Goal: Transaction & Acquisition: Obtain resource

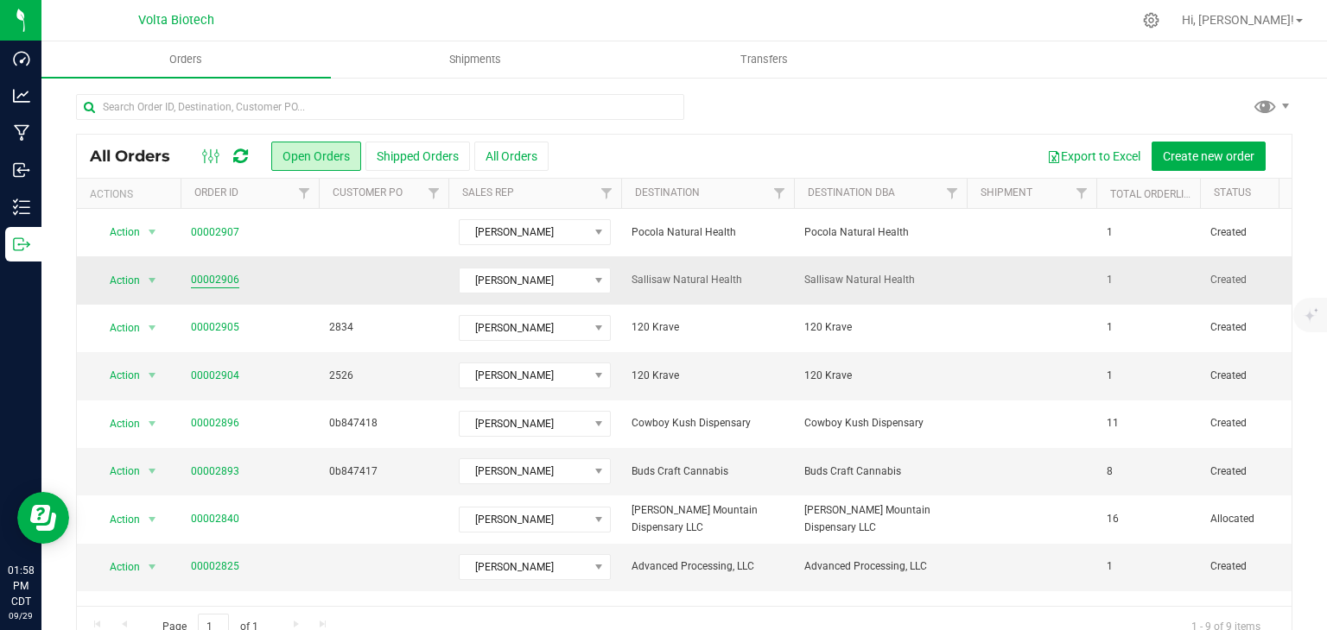
click at [225, 286] on link "00002906" at bounding box center [215, 280] width 48 height 16
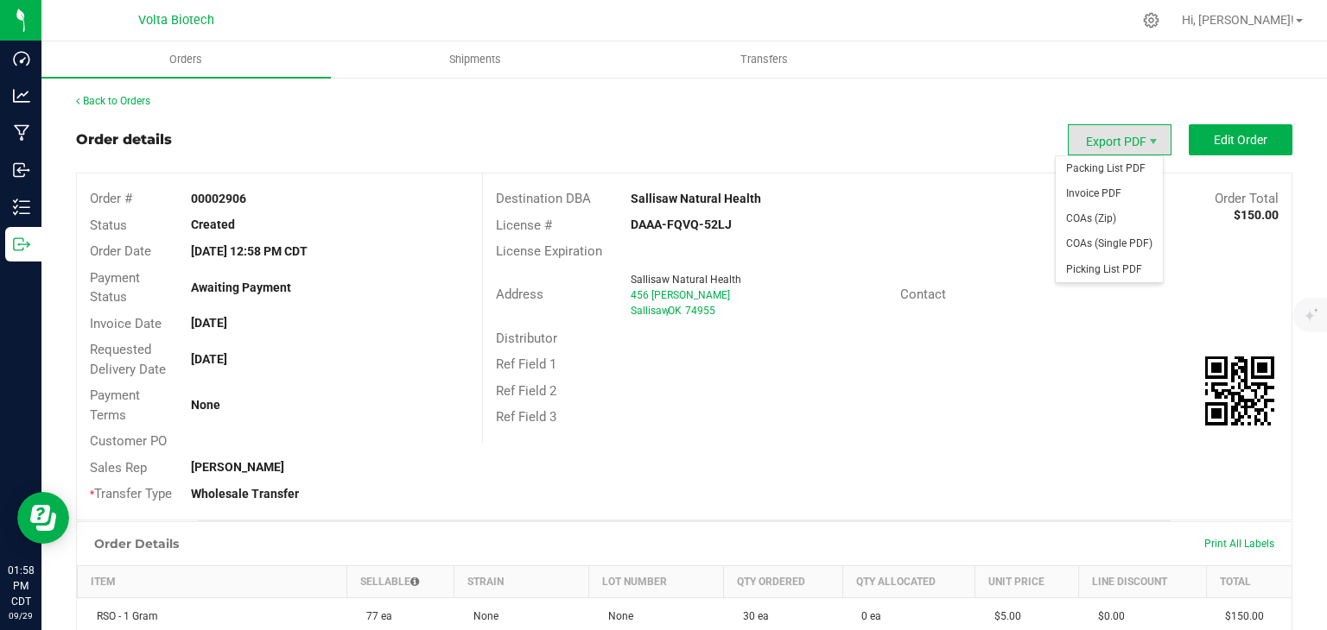
click at [1081, 136] on span "Export PDF" at bounding box center [1119, 139] width 104 height 31
click at [1083, 193] on span "Invoice PDF" at bounding box center [1108, 193] width 107 height 25
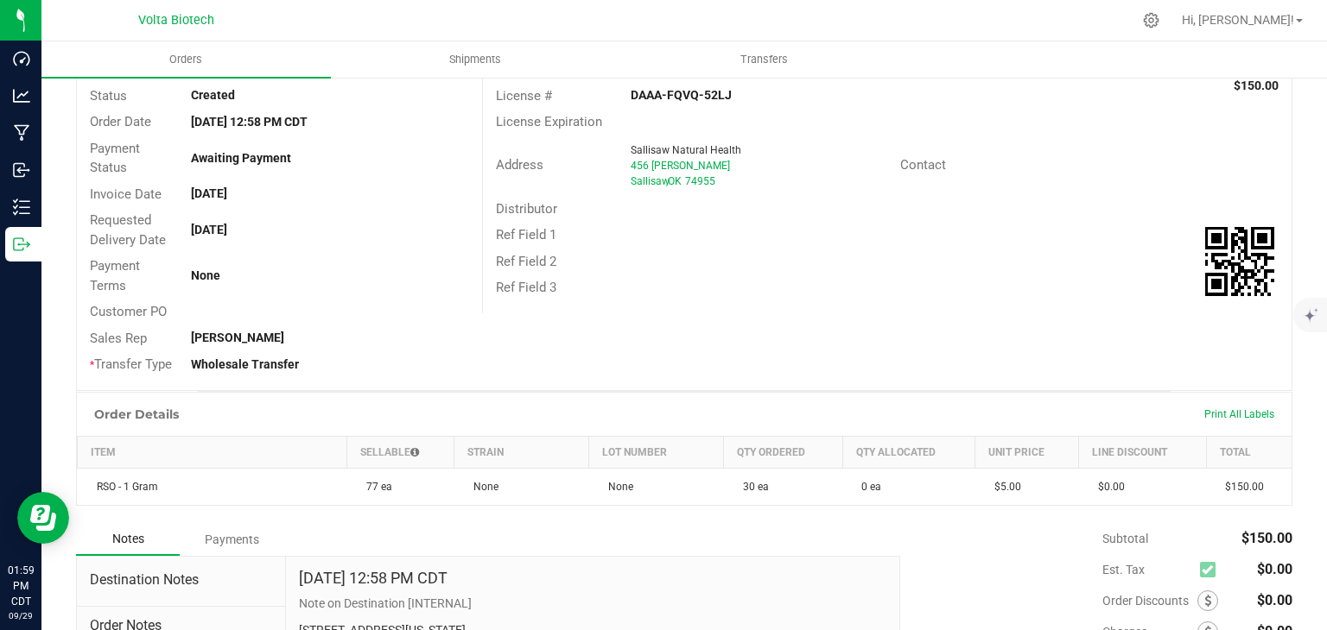
scroll to position [173, 0]
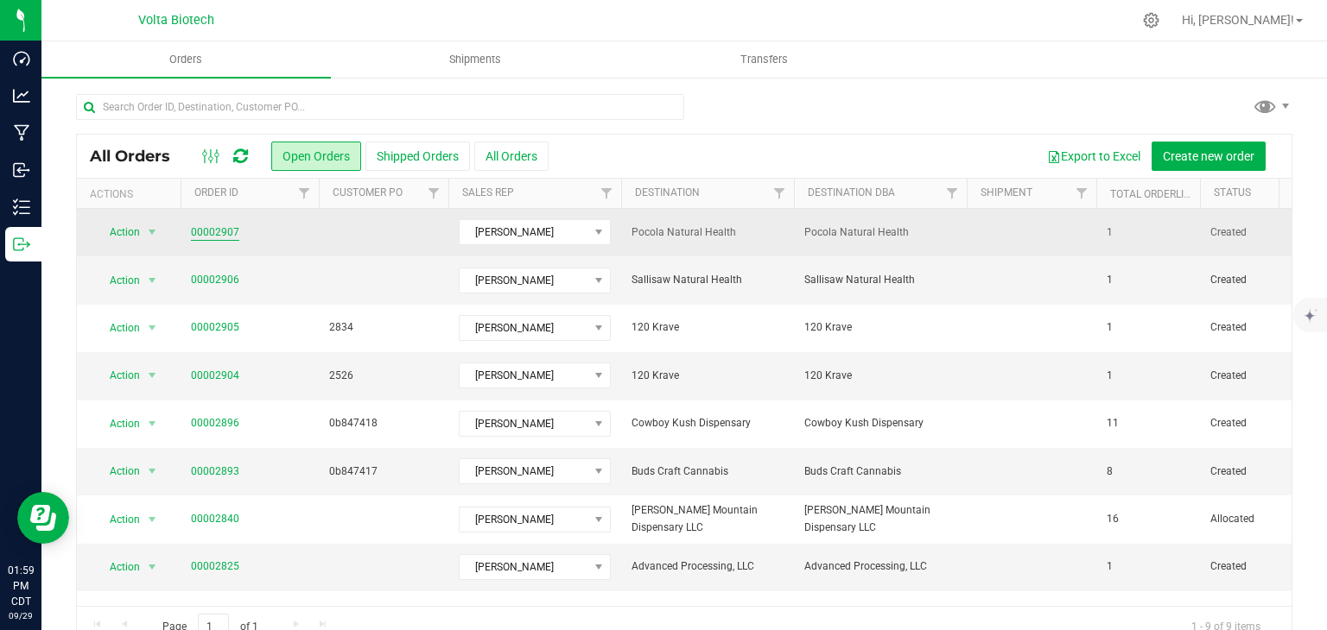
click at [221, 229] on link "00002907" at bounding box center [215, 233] width 48 height 16
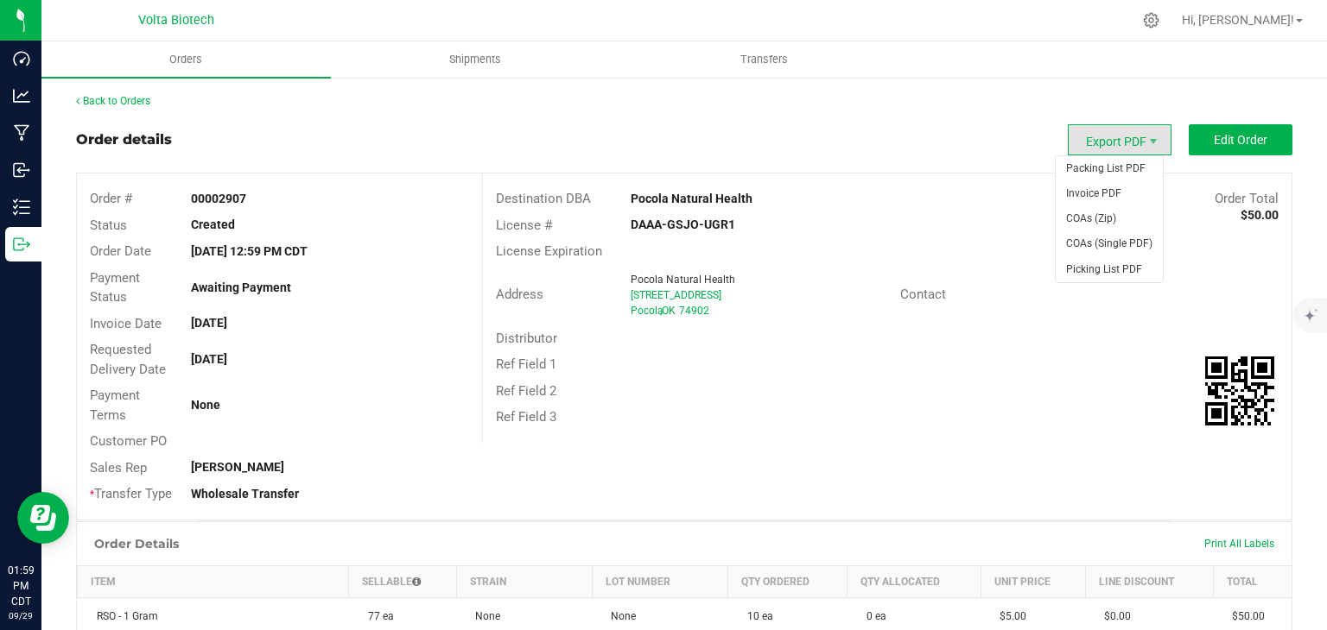
click at [1093, 139] on span "Export PDF" at bounding box center [1119, 139] width 104 height 31
click at [1079, 200] on span "Invoice PDF" at bounding box center [1108, 193] width 107 height 25
